Goal: Register for event/course

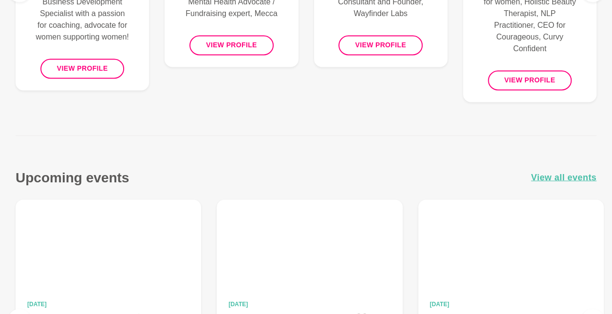
scroll to position [843, 0]
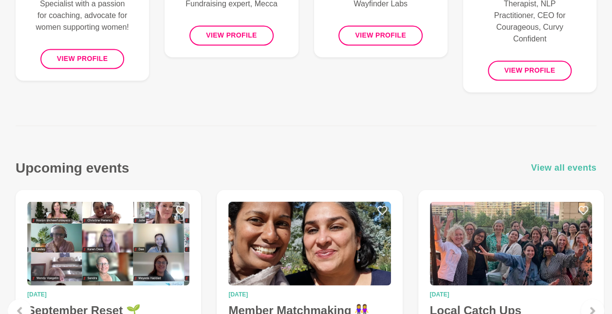
click at [561, 162] on span "View all events" at bounding box center [564, 167] width 66 height 14
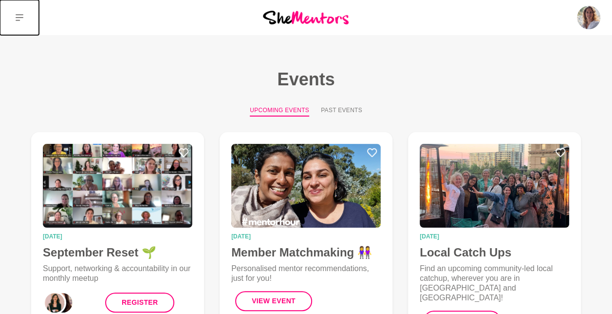
click at [18, 19] on icon at bounding box center [20, 18] width 8 height 8
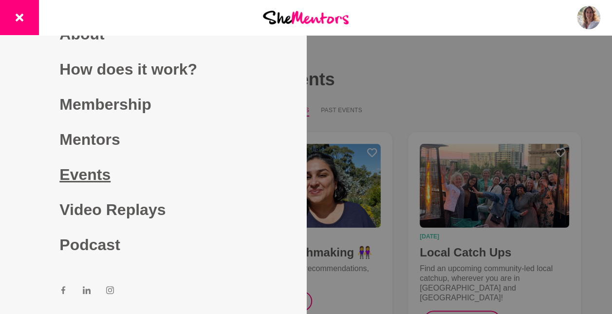
click at [71, 180] on link "Events" at bounding box center [152, 174] width 187 height 35
click at [76, 176] on link "Events" at bounding box center [152, 174] width 187 height 35
click at [84, 176] on link "Events" at bounding box center [152, 174] width 187 height 35
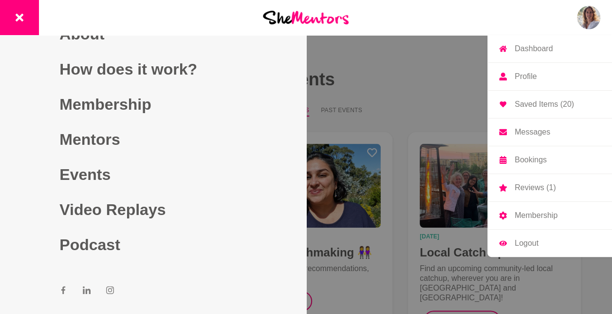
click at [591, 20] on img at bounding box center [588, 17] width 23 height 23
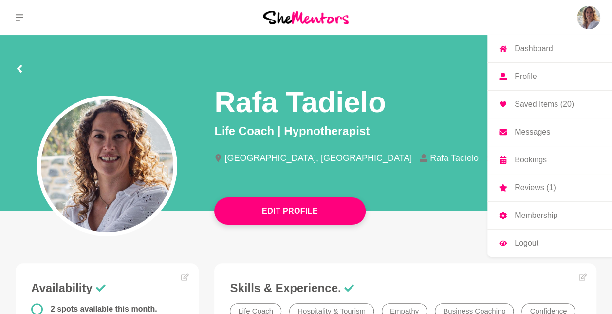
click at [464, 13] on div "Dashboard Profile Saved Items (20) Messages Bookings Reviews (1) Membership Log…" at bounding box center [510, 17] width 204 height 35
click at [19, 16] on icon at bounding box center [20, 18] width 8 height 8
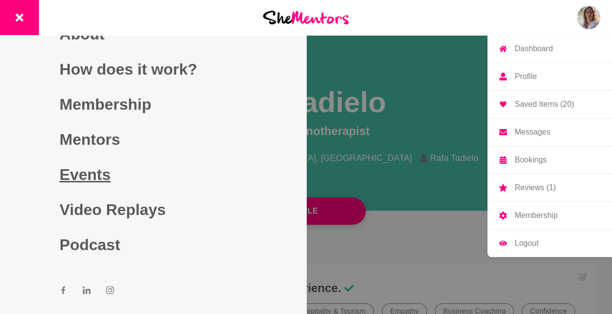
click at [69, 173] on link "Events" at bounding box center [152, 174] width 187 height 35
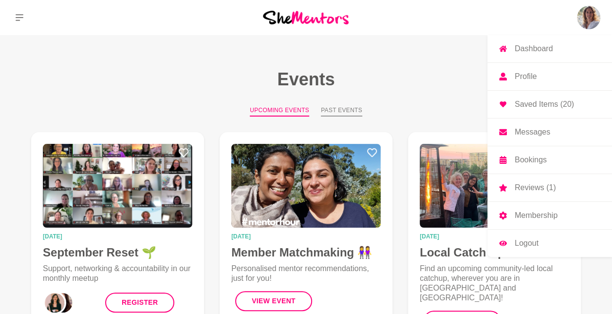
click at [334, 111] on button "Past Events" at bounding box center [341, 111] width 41 height 11
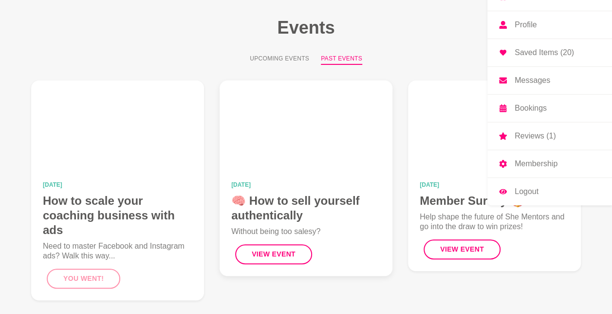
scroll to position [112, 0]
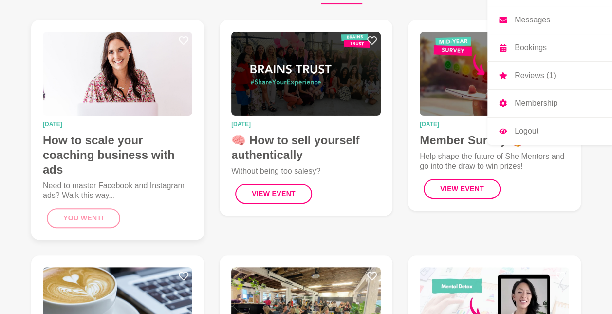
click at [89, 220] on div "You went!" at bounding box center [118, 218] width 150 height 20
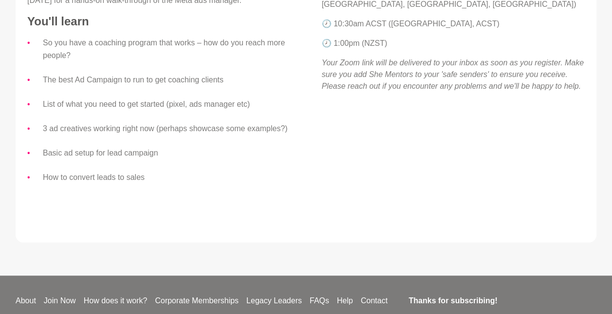
scroll to position [365, 0]
